Goal: Task Accomplishment & Management: Manage account settings

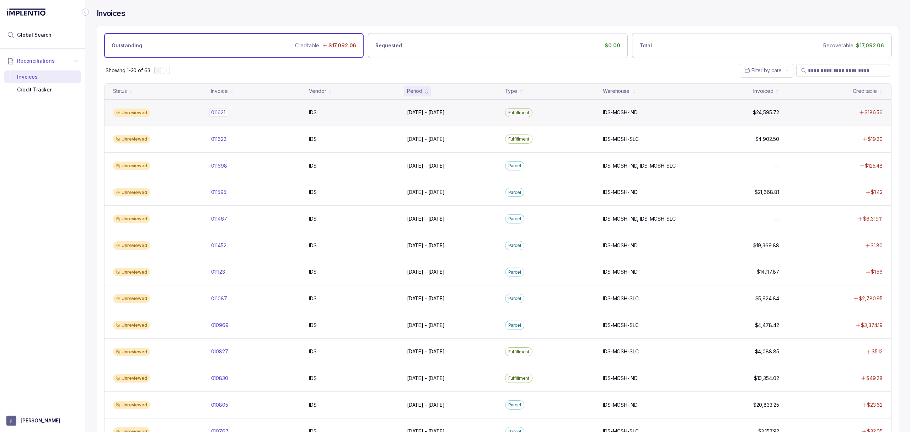
click at [217, 114] on p "011621" at bounding box center [218, 112] width 18 height 8
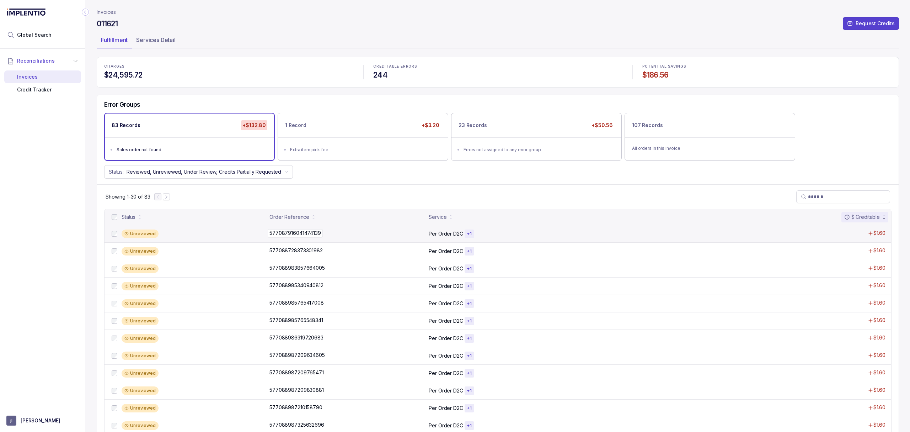
click at [294, 235] on p "577087916041474139" at bounding box center [295, 233] width 55 height 8
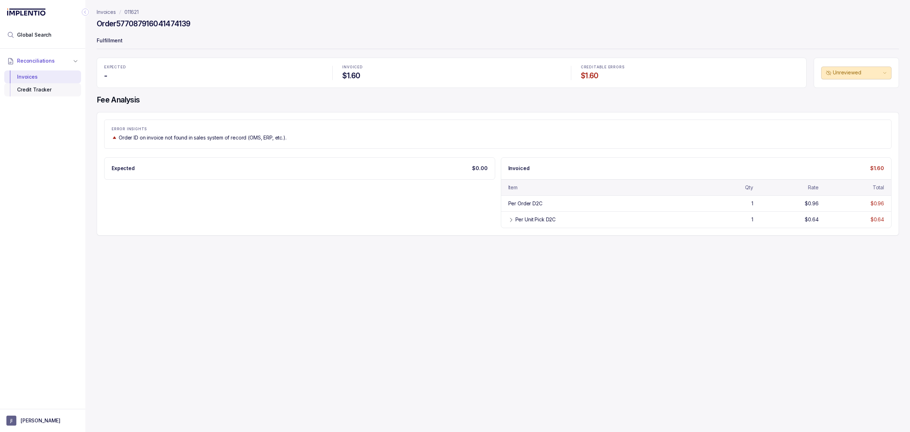
click at [39, 92] on div "Credit Tracker" at bounding box center [42, 89] width 65 height 13
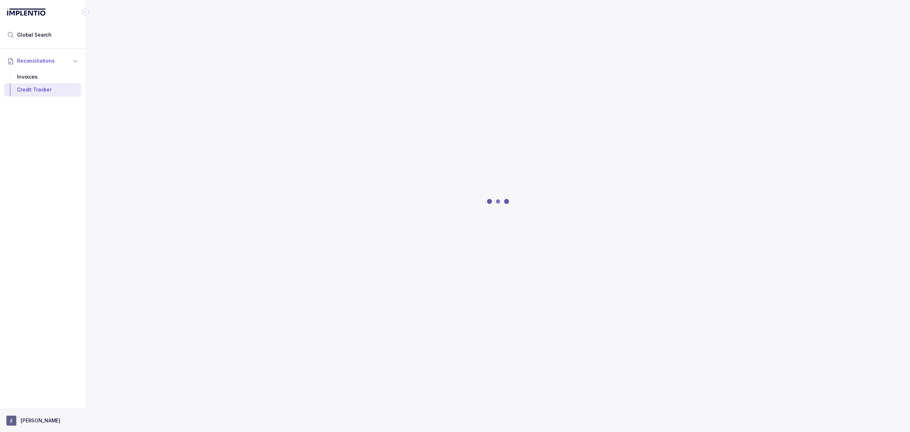
click at [18, 417] on button "[PERSON_NAME]" at bounding box center [42, 420] width 73 height 10
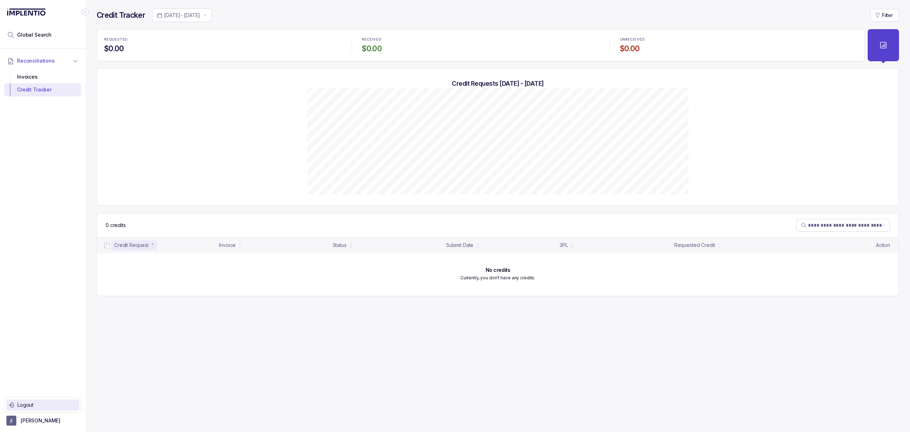
click at [24, 400] on li "Logout" at bounding box center [42, 404] width 73 height 11
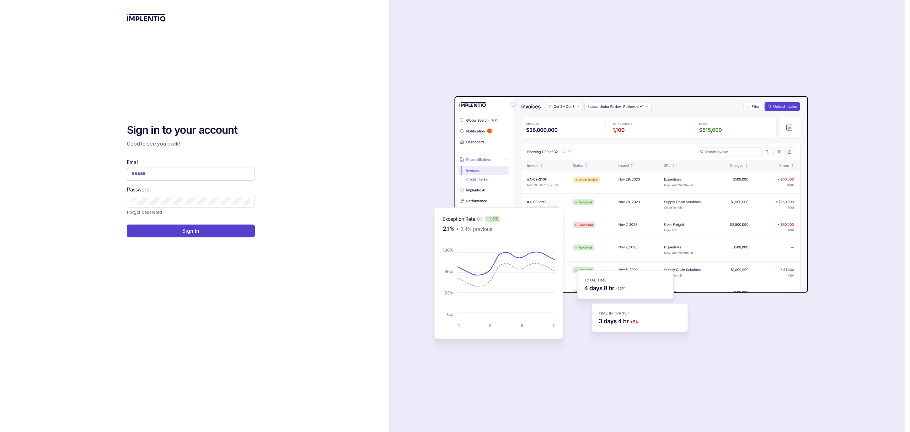
click at [149, 169] on span at bounding box center [191, 173] width 128 height 13
click at [149, 172] on input "Email" at bounding box center [191, 173] width 119 height 7
click at [0, 431] on com-1password-button at bounding box center [0, 432] width 0 height 0
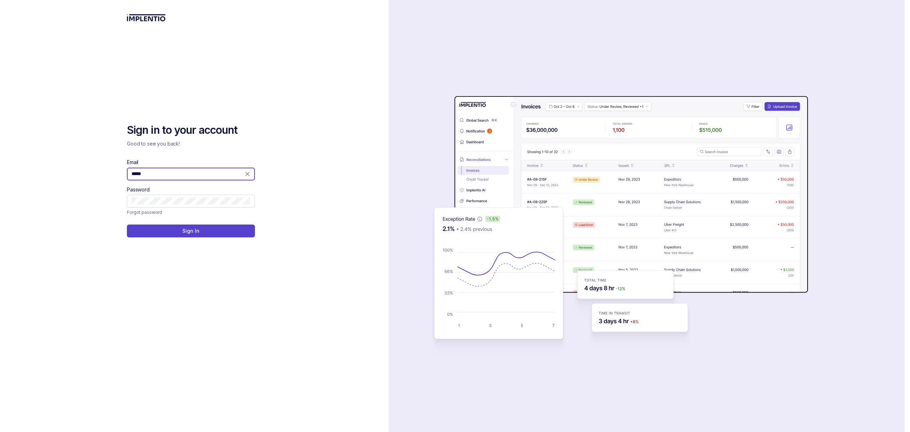
type input "**********"
